Goal: Check status: Check status

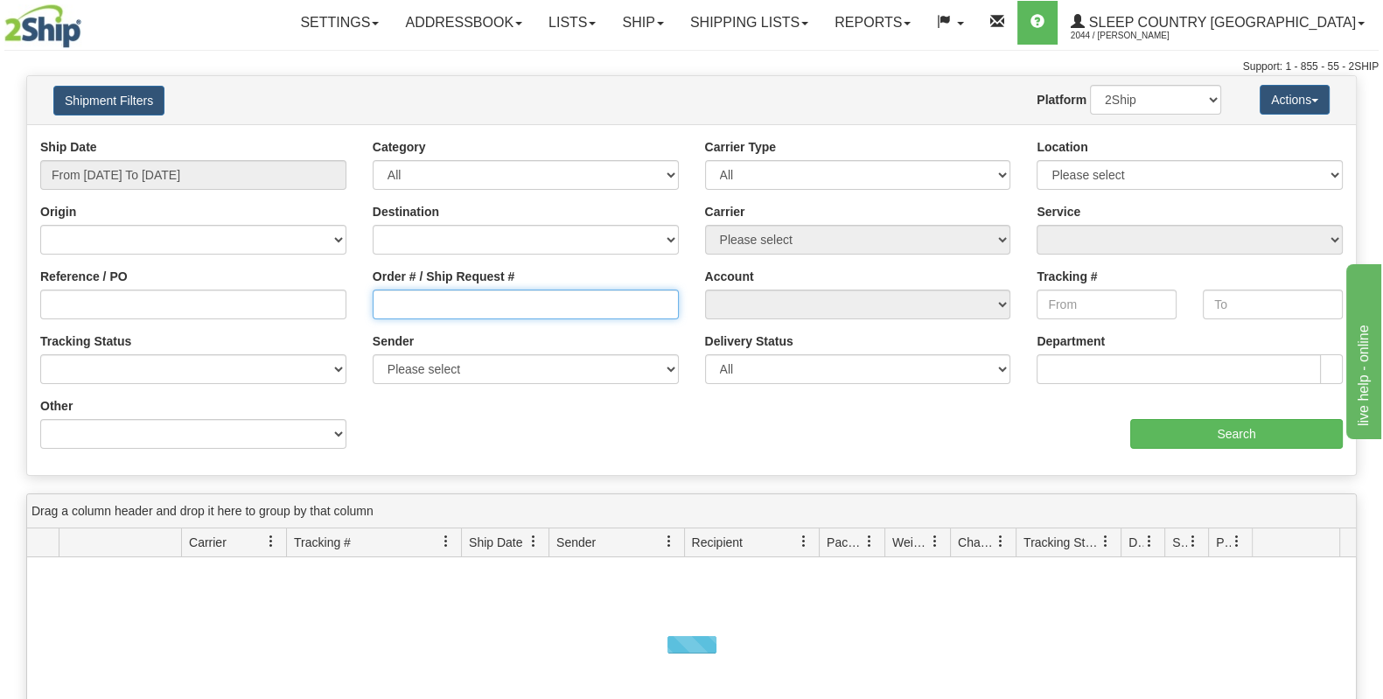
click at [513, 299] on input "Order # / Ship Request #" at bounding box center [526, 304] width 306 height 30
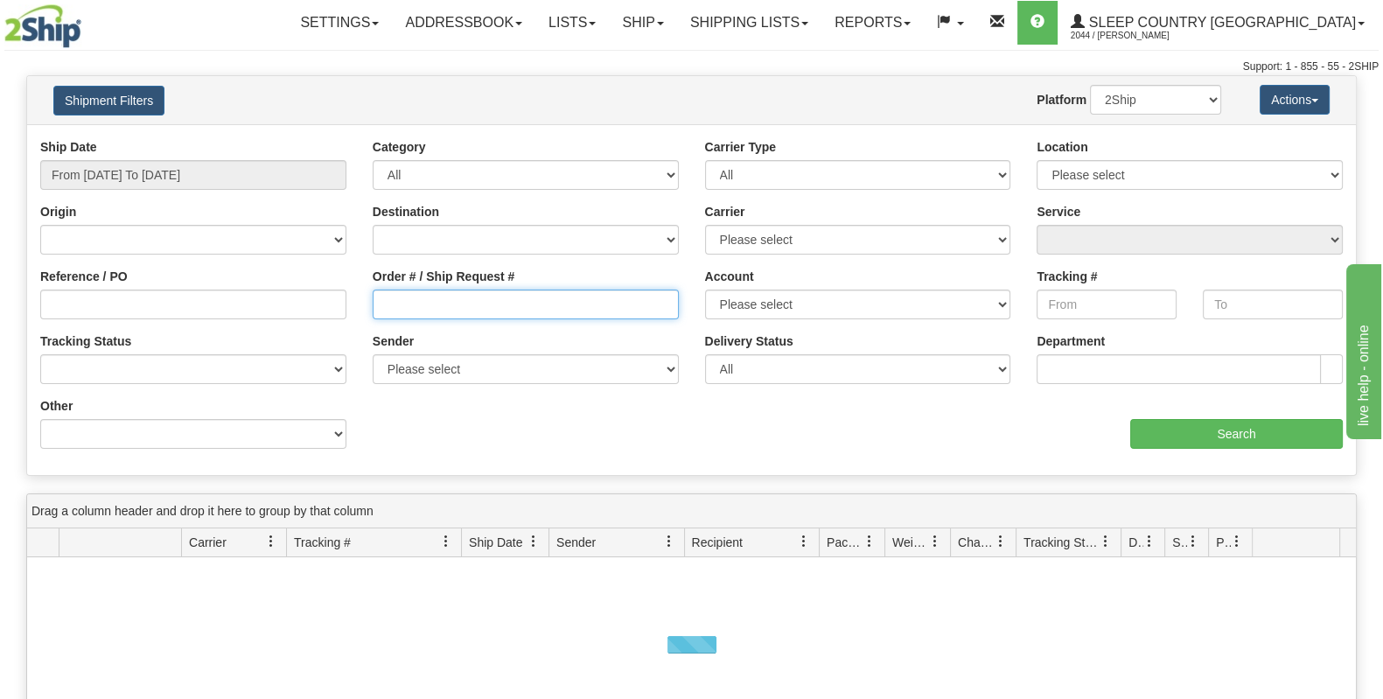
click at [513, 302] on input "Order # / Ship Request #" at bounding box center [526, 304] width 306 height 30
paste input "9000I052934"
type input "9000I052934"
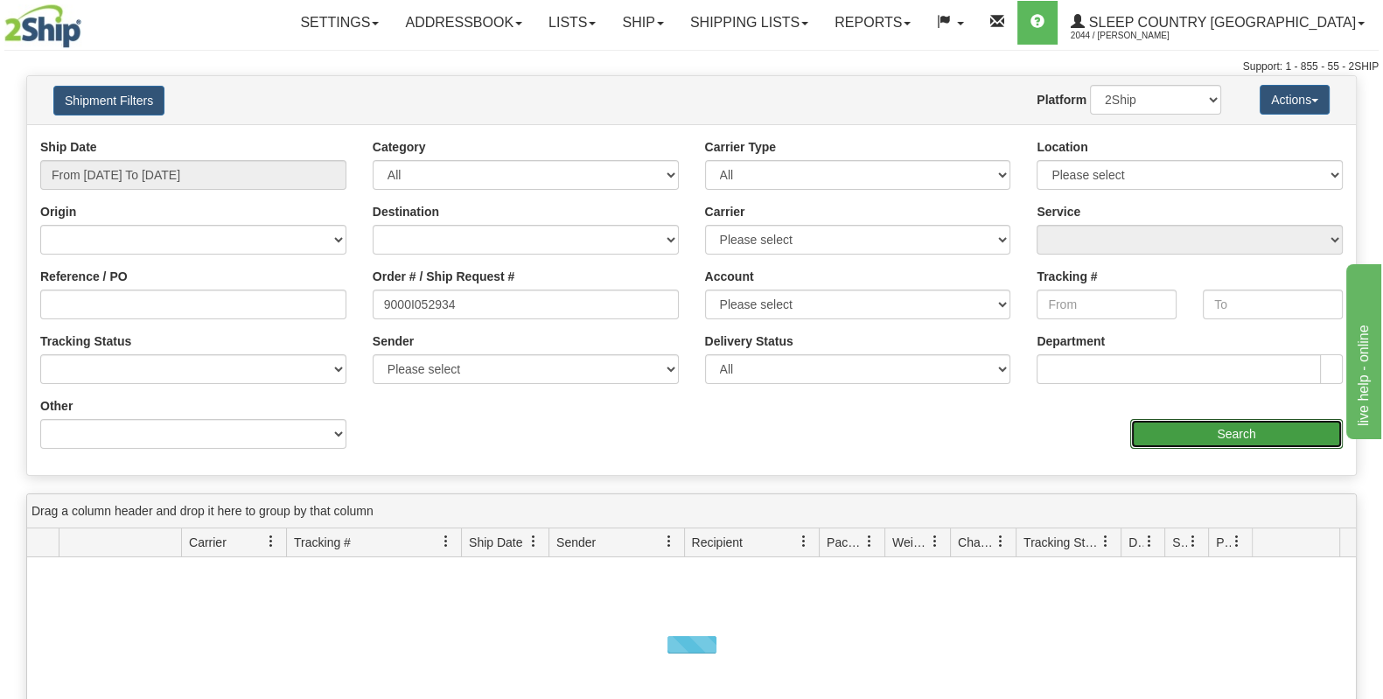
click at [1206, 439] on input "Search" at bounding box center [1236, 434] width 212 height 30
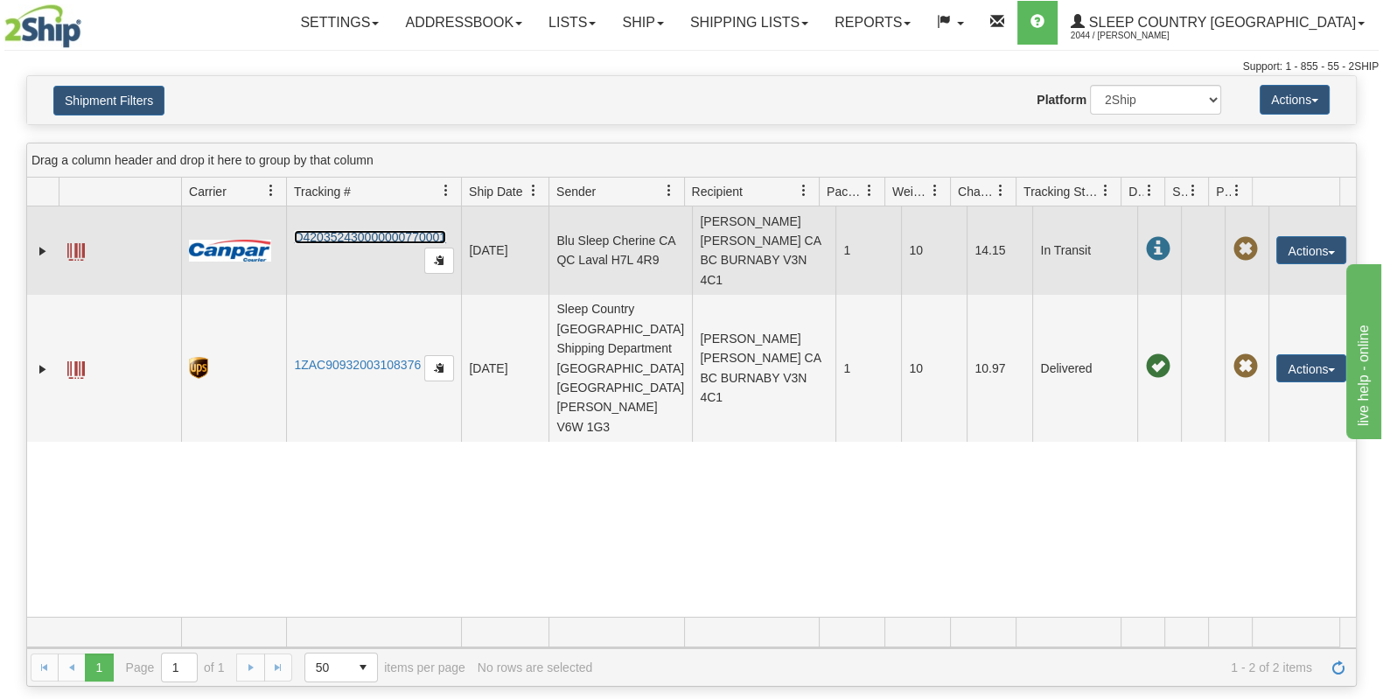
click at [331, 232] on link "D420352430000000770001" at bounding box center [370, 237] width 152 height 14
drag, startPoint x: 289, startPoint y: 235, endPoint x: 459, endPoint y: 225, distance: 170.0
click at [459, 225] on td "D420352430000000770001" at bounding box center [373, 250] width 175 height 88
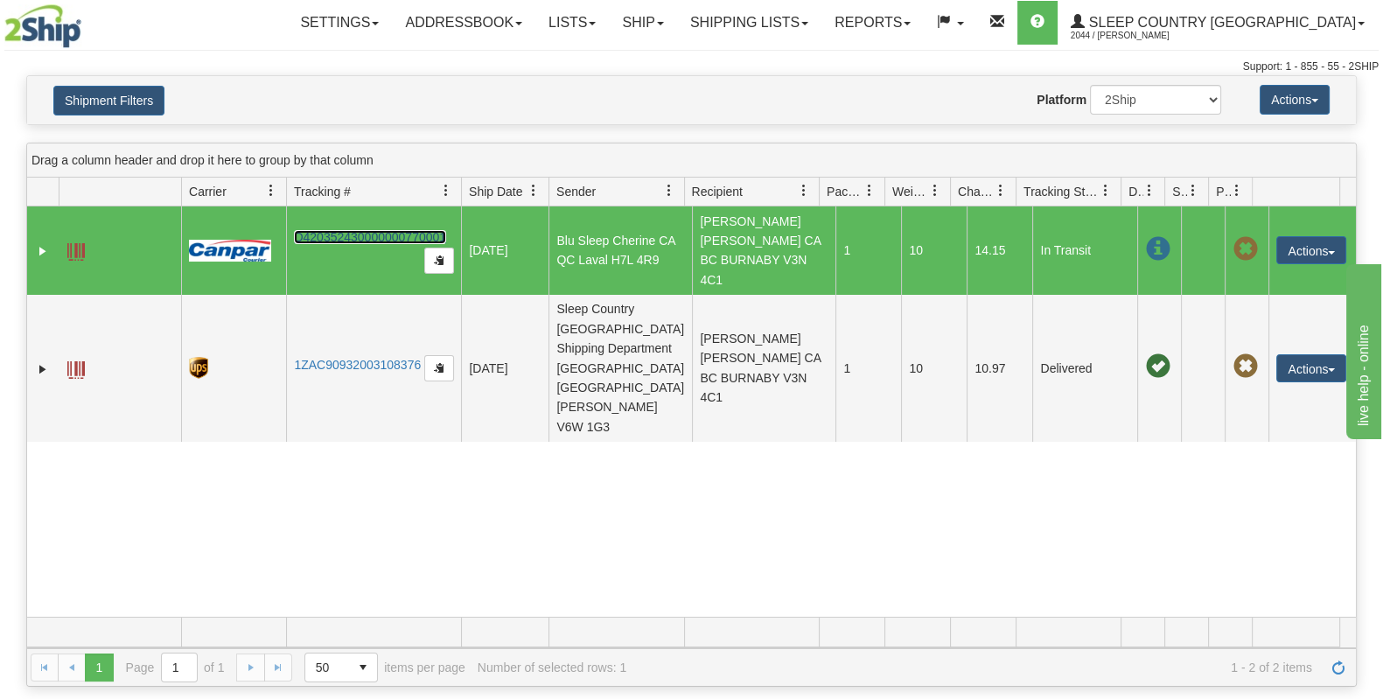
click at [436, 232] on link "D420352430000000770001" at bounding box center [370, 237] width 152 height 14
